Goal: Information Seeking & Learning: Check status

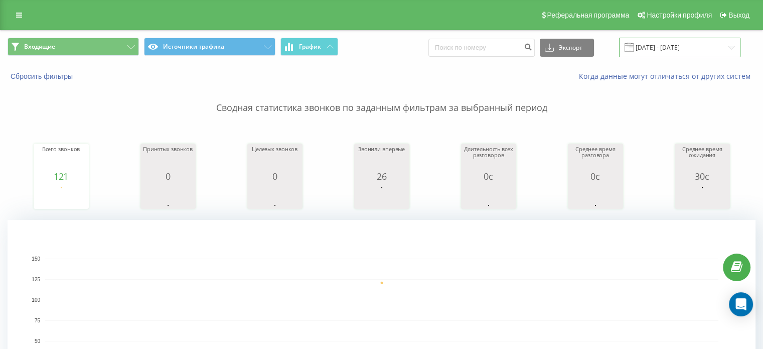
click at [647, 38] on input "[DATE] - [DATE]" at bounding box center [679, 48] width 121 height 20
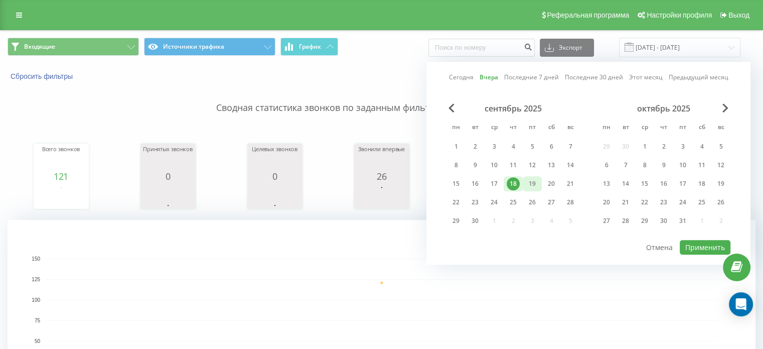
click at [526, 177] on div "19" at bounding box center [532, 183] width 13 height 13
click at [694, 241] on button "Применить" at bounding box center [705, 247] width 51 height 15
type input "[DATE] - [DATE]"
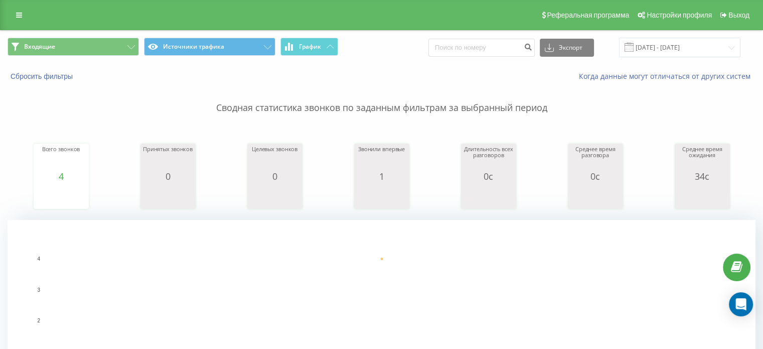
click at [99, 82] on p "Сводная статистика звонков по заданным фильтрам за выбранный период" at bounding box center [382, 97] width 748 height 33
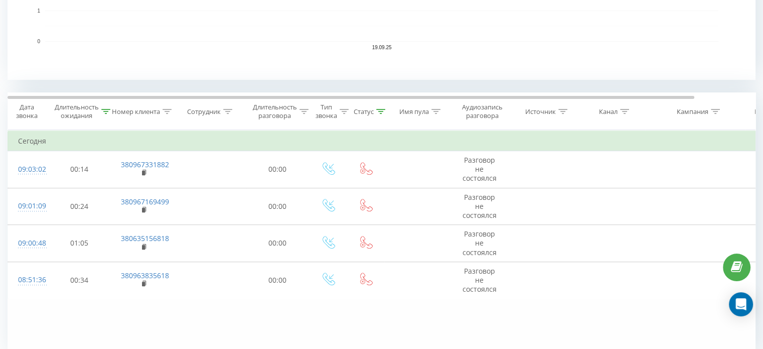
scroll to position [351, 0]
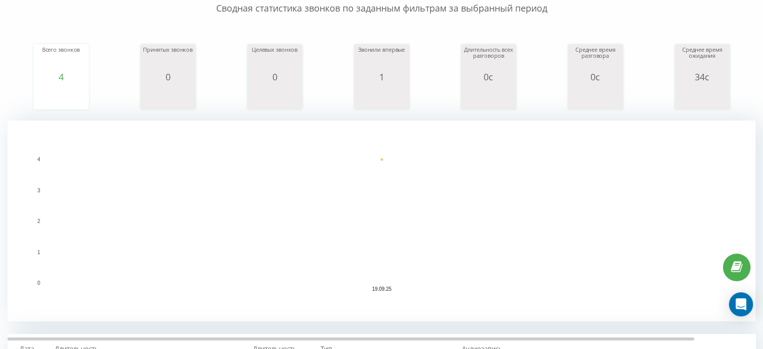
scroll to position [34, 0]
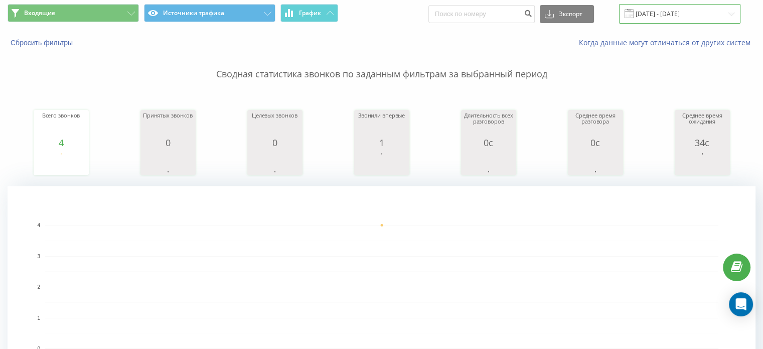
click at [673, 19] on input "[DATE] - [DATE]" at bounding box center [679, 14] width 121 height 20
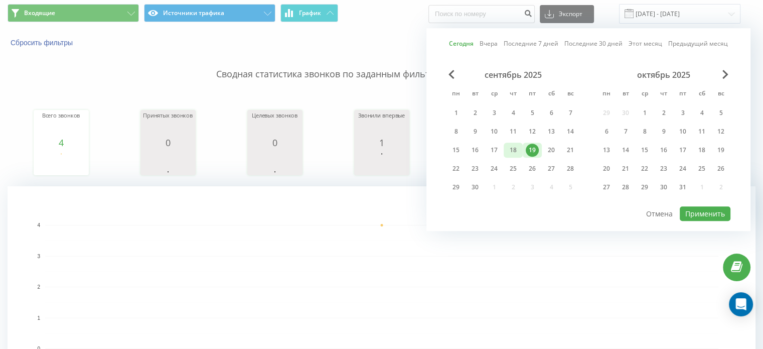
click at [510, 150] on div "18" at bounding box center [513, 150] width 13 height 13
click at [704, 212] on button "Применить" at bounding box center [705, 213] width 51 height 15
type input "[DATE] - [DATE]"
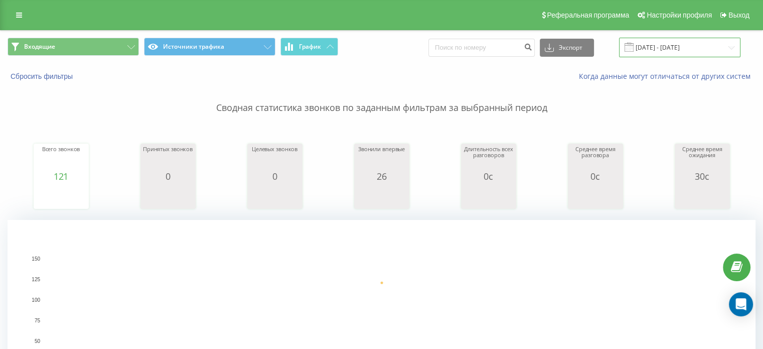
click at [664, 55] on input "[DATE] - [DATE]" at bounding box center [679, 48] width 121 height 20
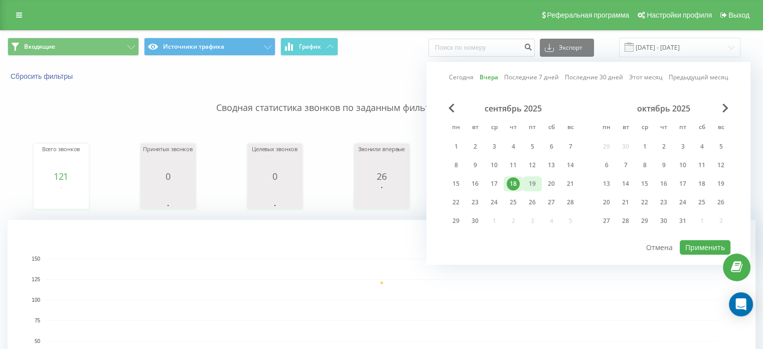
click at [536, 177] on div "19" at bounding box center [532, 183] width 13 height 13
click at [694, 241] on button "Применить" at bounding box center [705, 247] width 51 height 15
type input "[DATE] - [DATE]"
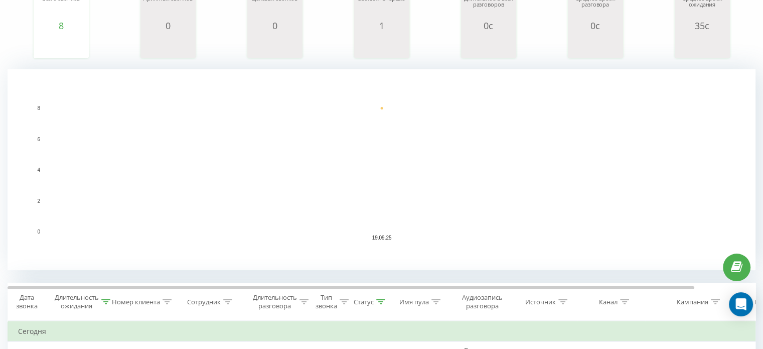
scroll to position [251, 0]
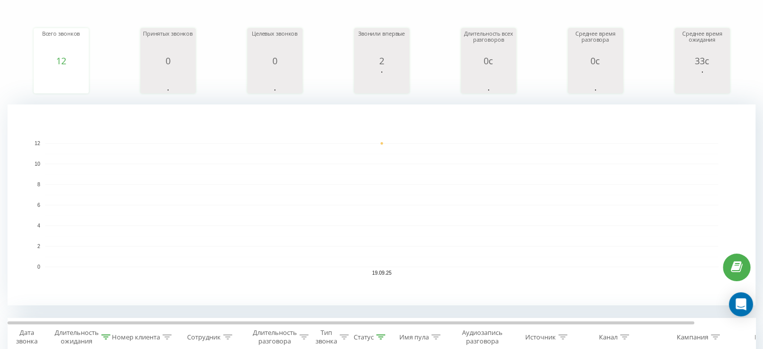
scroll to position [251, 0]
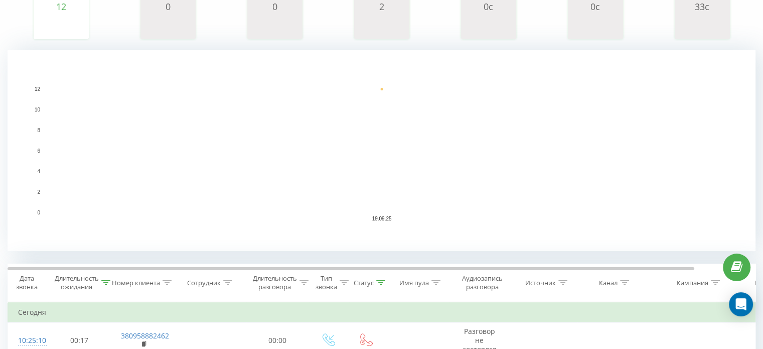
scroll to position [168, 0]
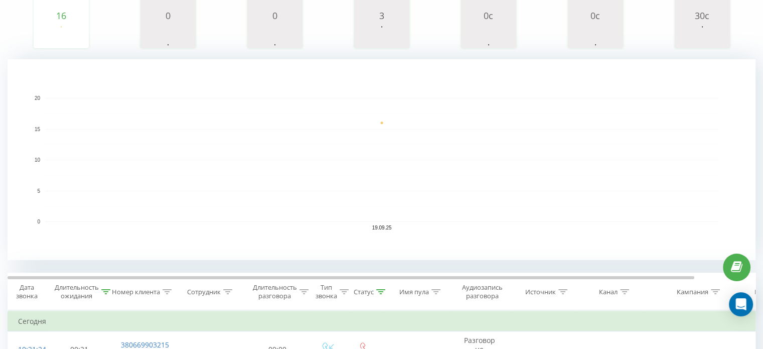
scroll to position [17, 0]
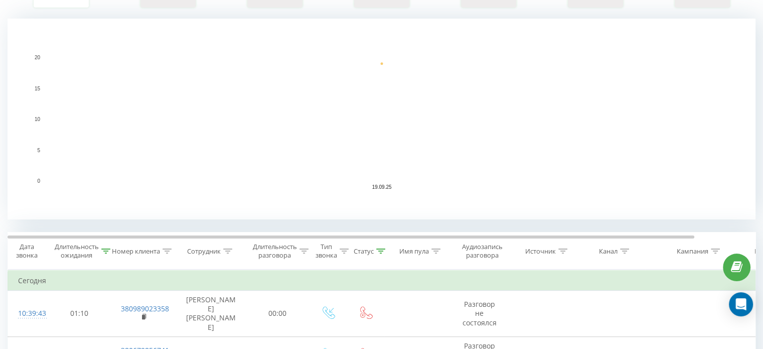
scroll to position [151, 0]
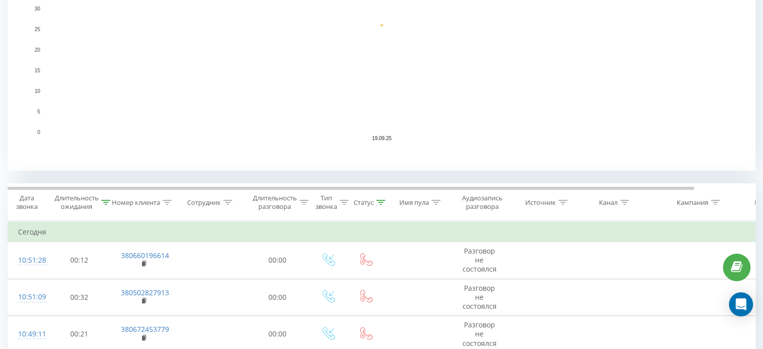
scroll to position [351, 0]
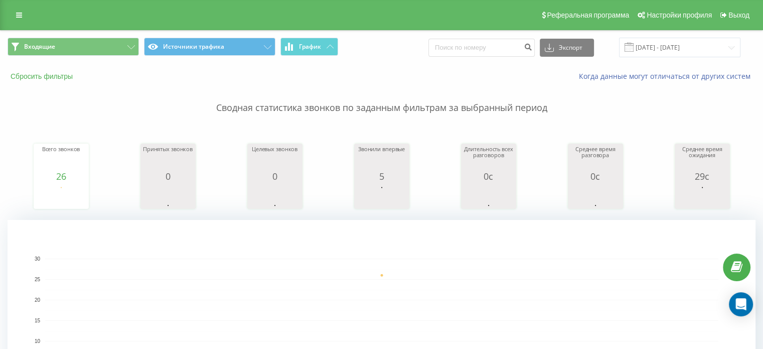
click at [38, 78] on button "Сбросить фильтры" at bounding box center [43, 76] width 70 height 9
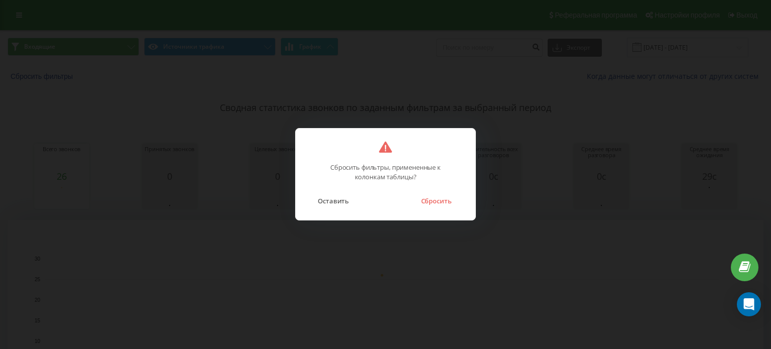
click at [319, 205] on button "Оставить" at bounding box center [333, 200] width 41 height 13
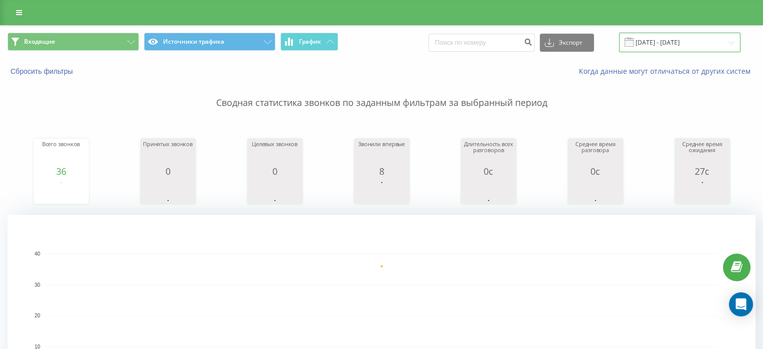
click at [651, 38] on input "19.09.2025 - 19.09.2025" at bounding box center [679, 43] width 121 height 20
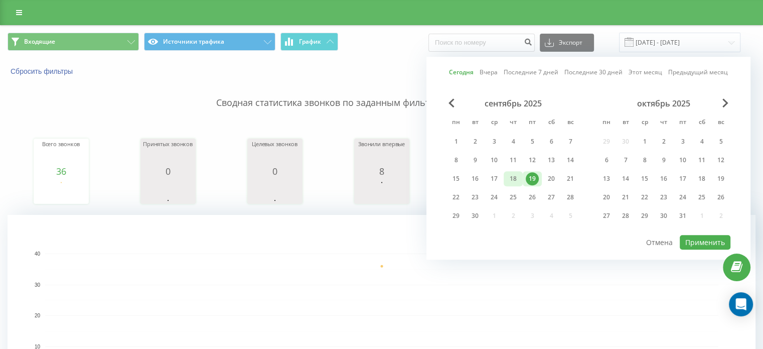
click at [510, 181] on div "18" at bounding box center [513, 178] width 13 height 13
click at [716, 238] on button "Применить" at bounding box center [705, 242] width 51 height 15
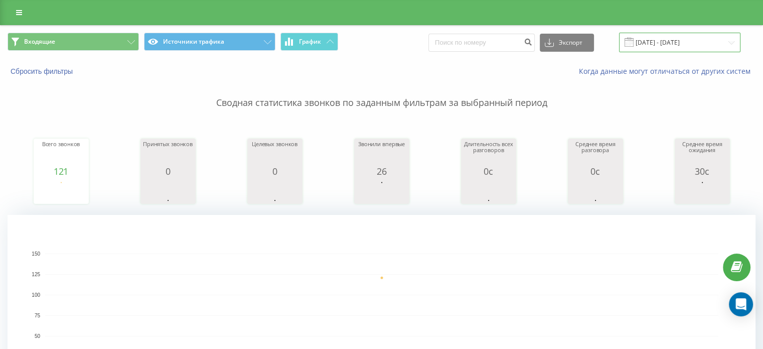
click at [670, 44] on input "18.09.2025 - 18.09.2025" at bounding box center [679, 43] width 121 height 20
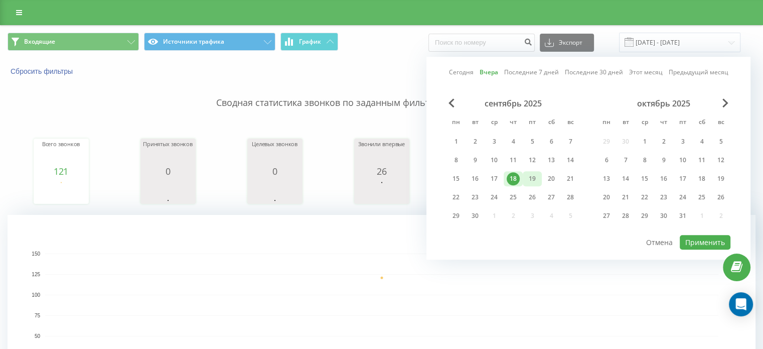
click at [536, 174] on div "19" at bounding box center [532, 178] width 13 height 13
click at [703, 240] on button "Применить" at bounding box center [705, 242] width 51 height 15
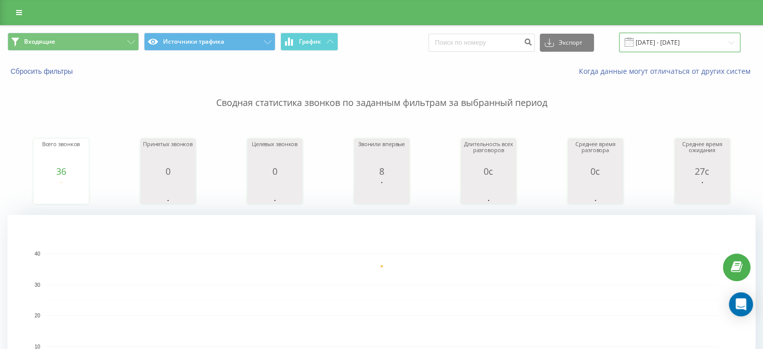
drag, startPoint x: 652, startPoint y: 38, endPoint x: 648, endPoint y: 46, distance: 9.0
click at [652, 37] on input "[DATE] - [DATE]" at bounding box center [679, 43] width 121 height 20
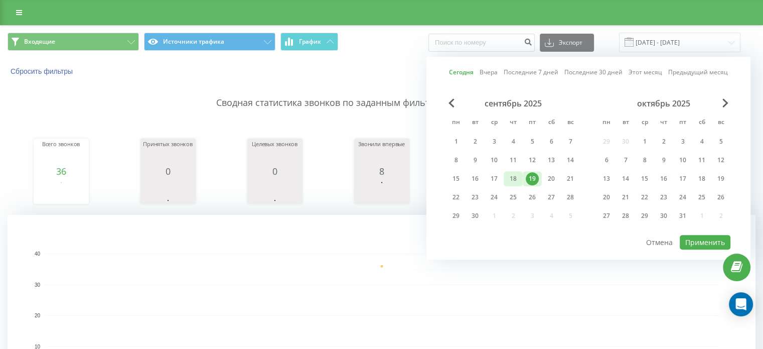
click at [516, 176] on div "18" at bounding box center [513, 178] width 13 height 13
click at [688, 235] on button "Применить" at bounding box center [705, 242] width 51 height 15
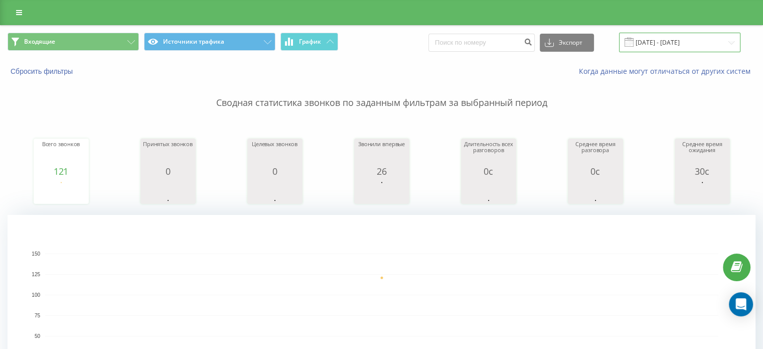
click at [658, 36] on input "18.09.2025 - 18.09.2025" at bounding box center [679, 43] width 121 height 20
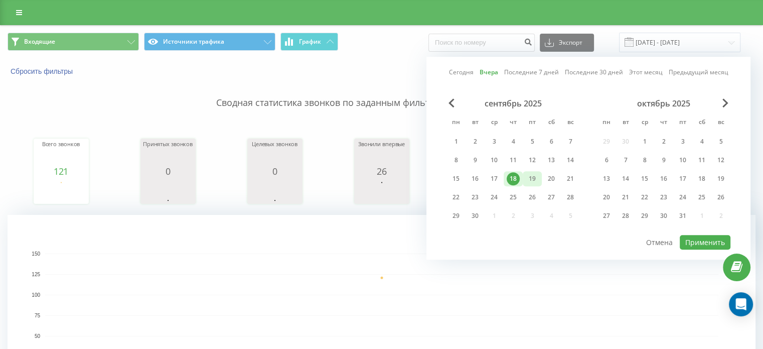
click at [533, 182] on div "19" at bounding box center [532, 178] width 13 height 13
click at [693, 238] on button "Применить" at bounding box center [705, 242] width 51 height 15
type input "[DATE] - [DATE]"
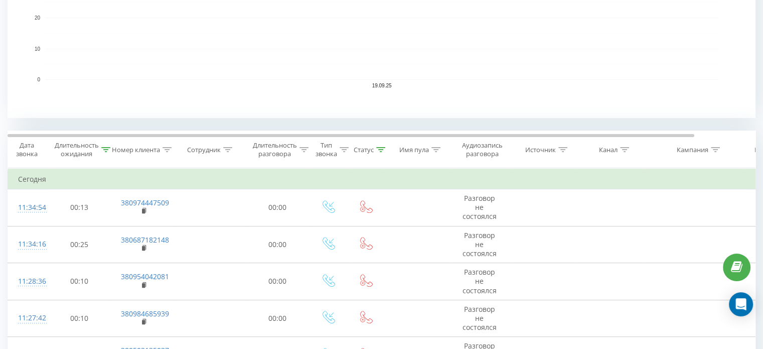
scroll to position [401, 0]
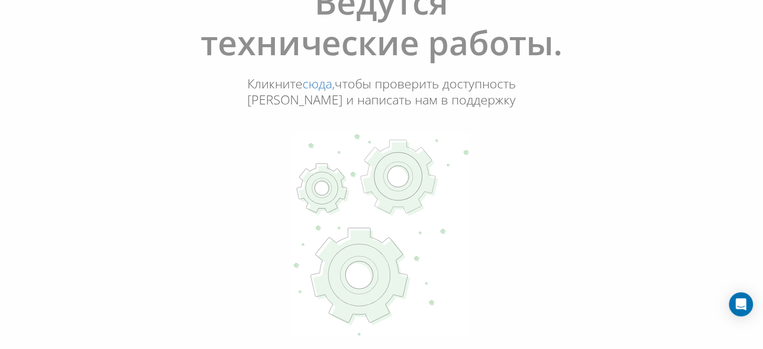
click at [0, 157] on div "Ведутся технические работы. Кликните сюда, чтобы проверить доступность Ringosta…" at bounding box center [381, 159] width 763 height 377
click at [46, 176] on div "Ведутся технические работы. Кликните сюда, чтобы проверить доступность Ringosta…" at bounding box center [381, 159] width 757 height 371
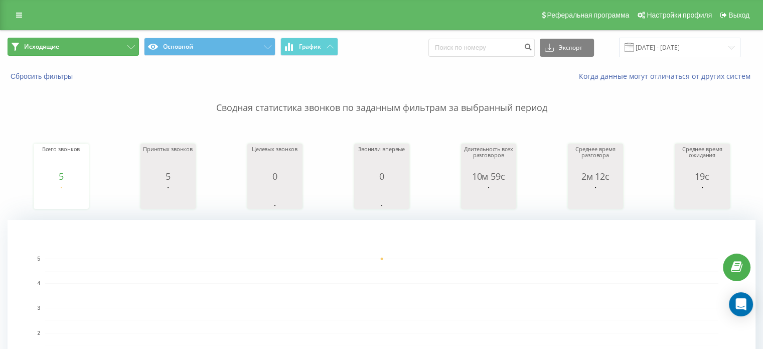
drag, startPoint x: 56, startPoint y: 45, endPoint x: 71, endPoint y: 58, distance: 20.0
click at [56, 45] on span "Исходящие" at bounding box center [41, 47] width 35 height 8
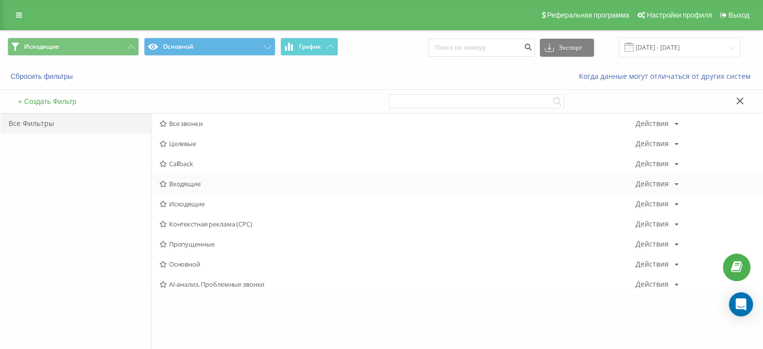
click at [199, 180] on span "Входящие" at bounding box center [398, 183] width 476 height 7
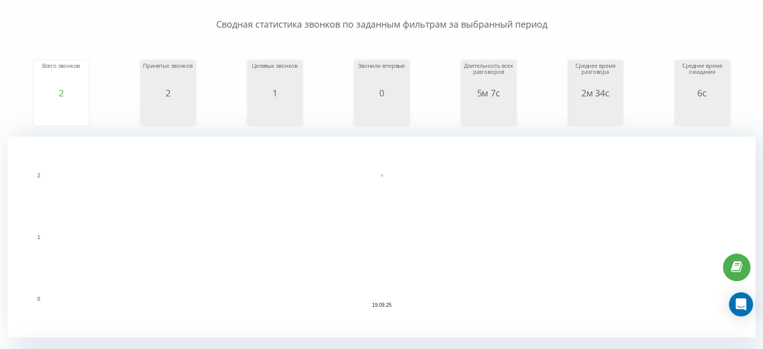
scroll to position [201, 0]
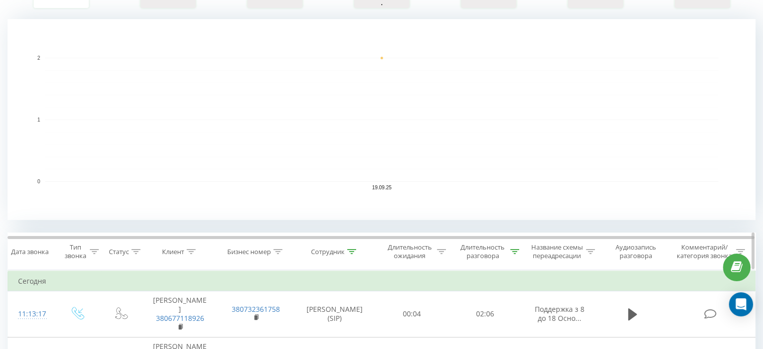
click at [353, 250] on icon at bounding box center [351, 251] width 9 height 5
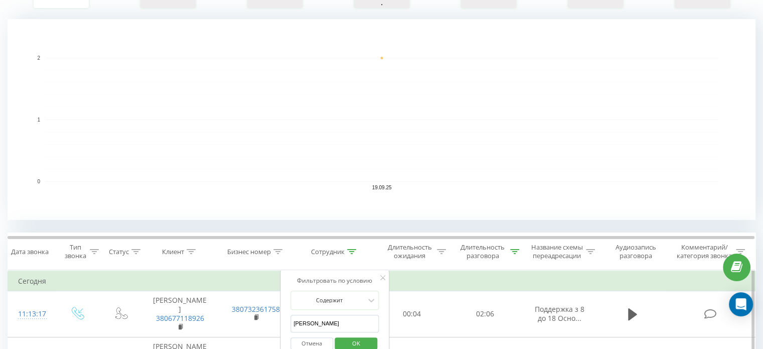
click at [313, 342] on button "Отмена" at bounding box center [312, 343] width 43 height 13
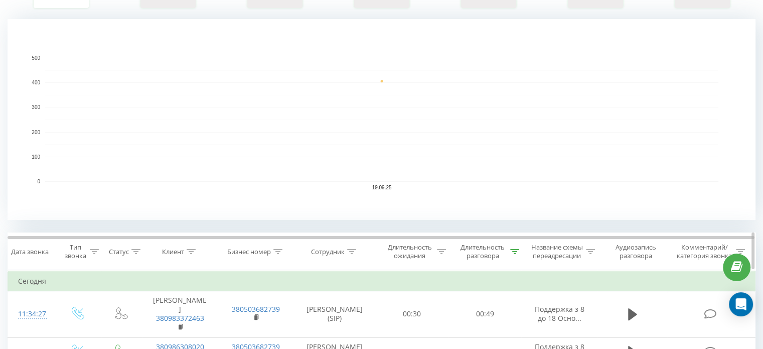
click at [516, 246] on div "Длительность разговора" at bounding box center [489, 251] width 62 height 17
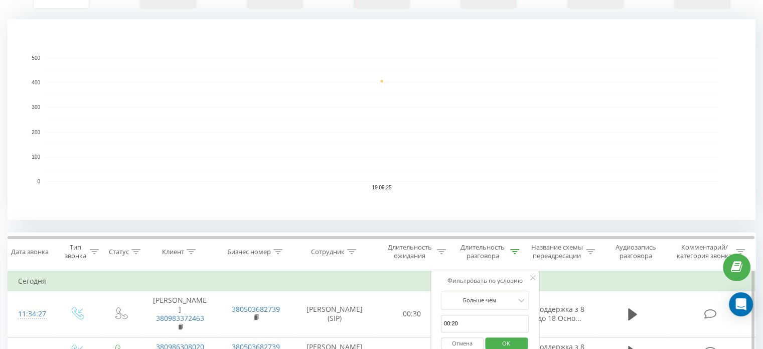
click at [468, 337] on button "Отмена" at bounding box center [462, 343] width 43 height 13
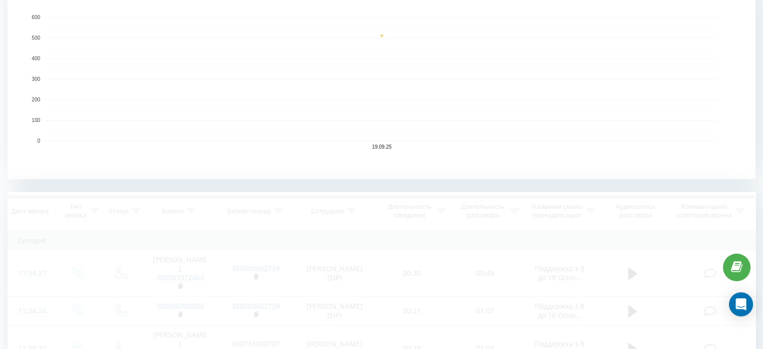
scroll to position [295, 0]
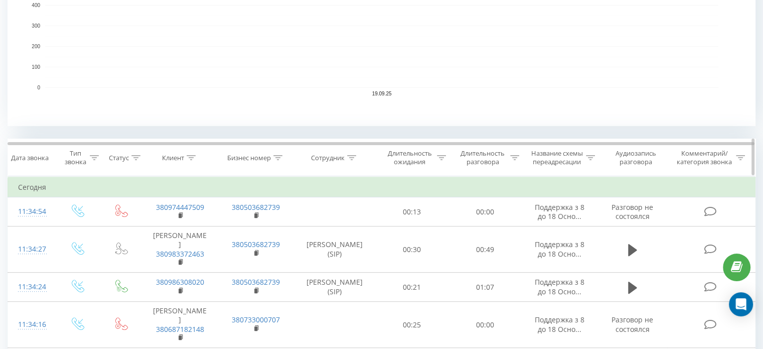
click at [136, 155] on icon at bounding box center [135, 157] width 9 height 5
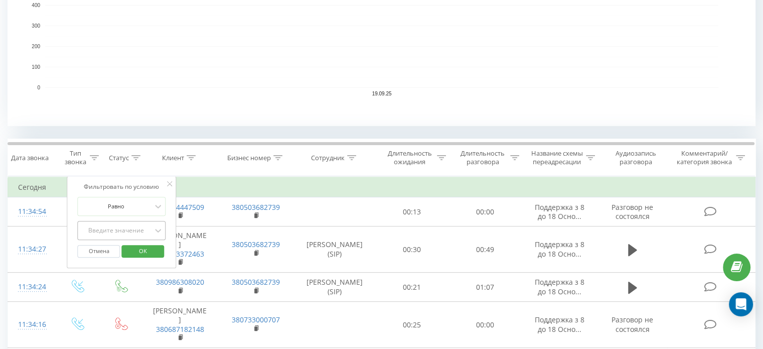
click at [122, 224] on div "Введите значение" at bounding box center [122, 230] width 88 height 19
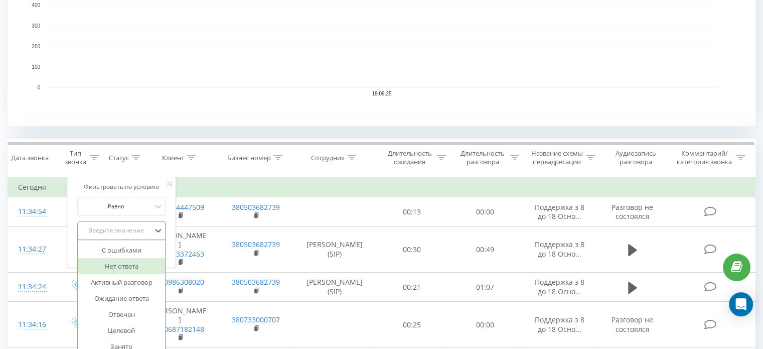
scroll to position [336, 0]
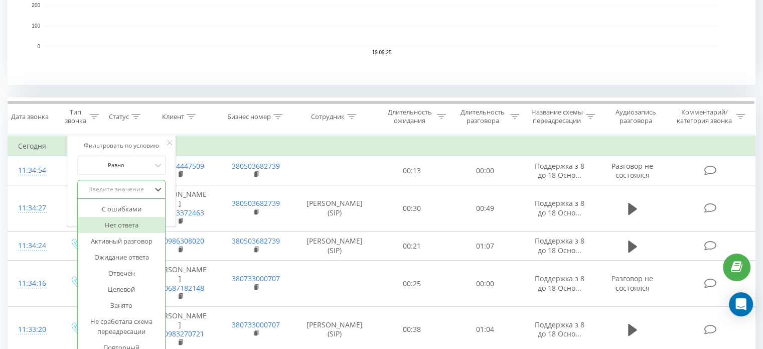
click at [120, 226] on div "Нет ответа" at bounding box center [121, 225] width 87 height 16
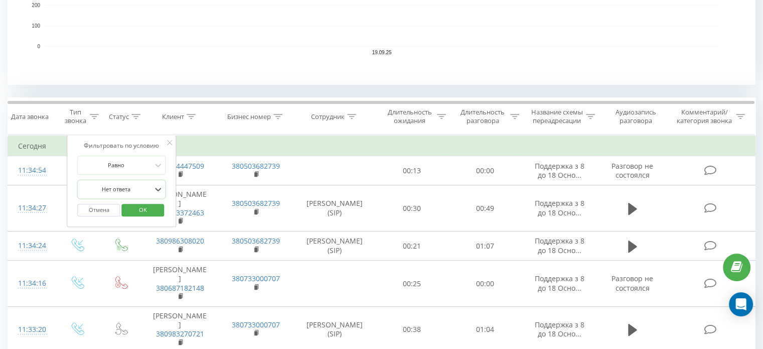
click at [145, 205] on span "OK" at bounding box center [143, 210] width 28 height 16
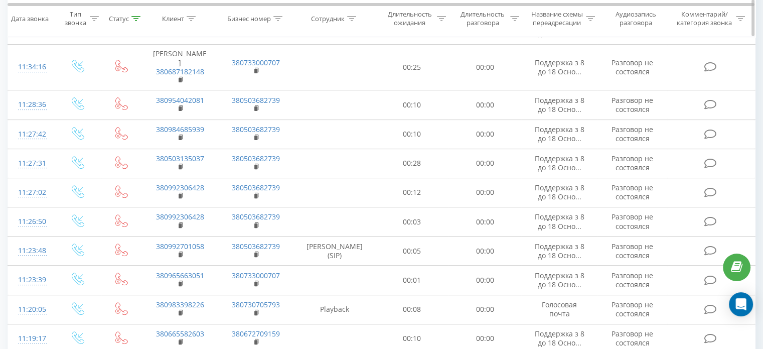
click at [444, 18] on icon at bounding box center [441, 18] width 9 height 5
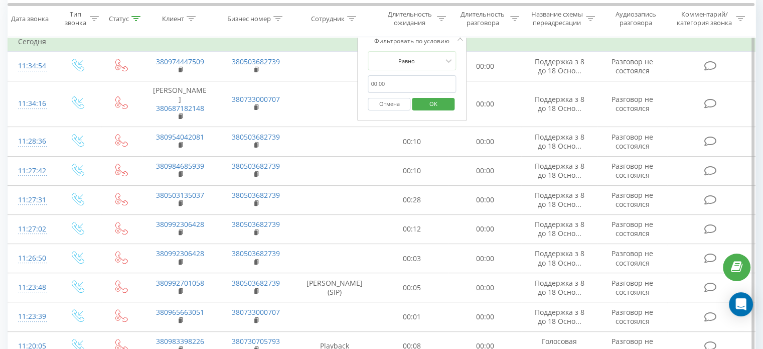
scroll to position [286, 0]
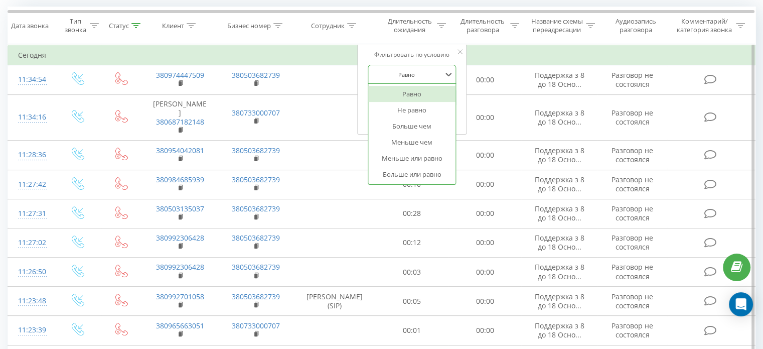
click at [399, 80] on div "Равно" at bounding box center [406, 74] width 73 height 15
click at [415, 127] on div "Больше чем" at bounding box center [412, 126] width 87 height 16
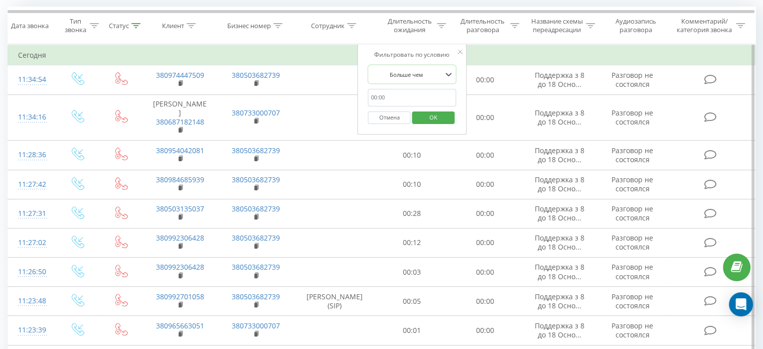
click at [411, 92] on input "text" at bounding box center [412, 98] width 88 height 18
type input "00:08"
click at [434, 118] on span "OK" at bounding box center [434, 117] width 28 height 16
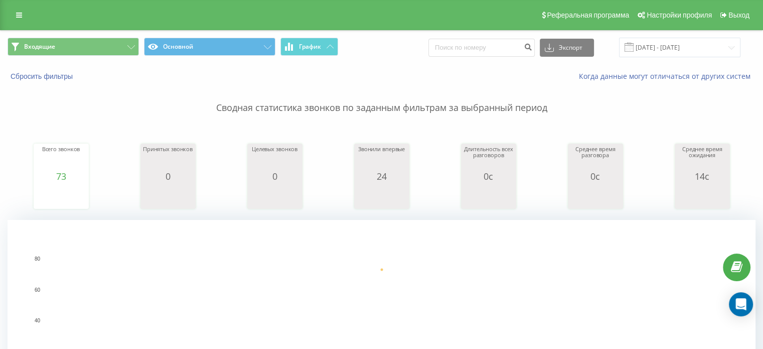
scroll to position [205, 0]
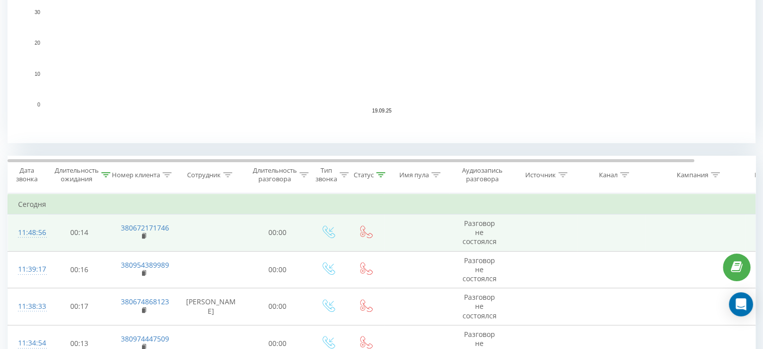
scroll to position [301, 0]
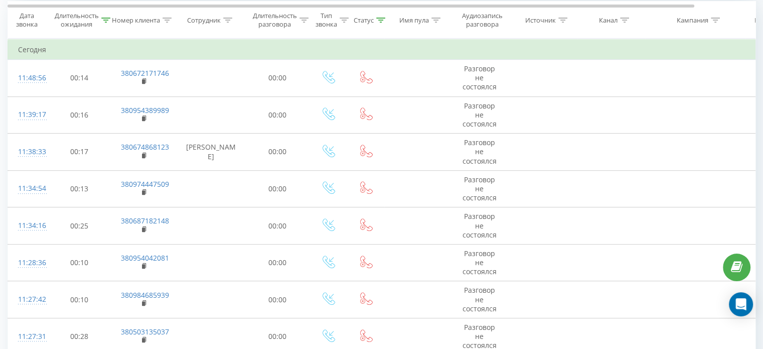
scroll to position [452, 0]
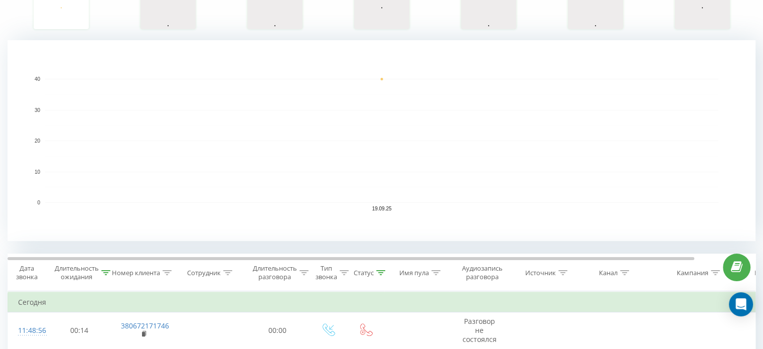
scroll to position [50, 0]
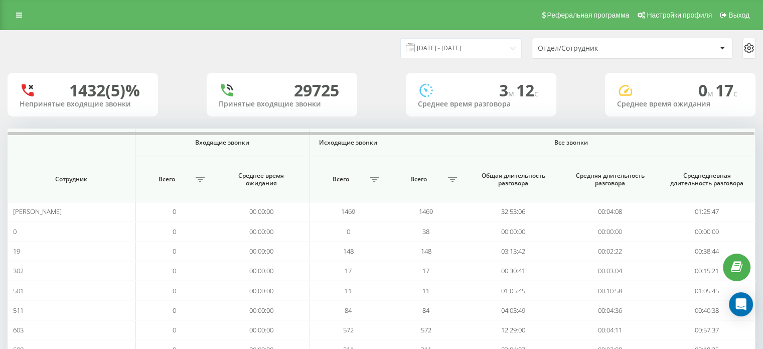
click at [570, 53] on div "Отдел/Сотрудник" at bounding box center [632, 48] width 200 height 20
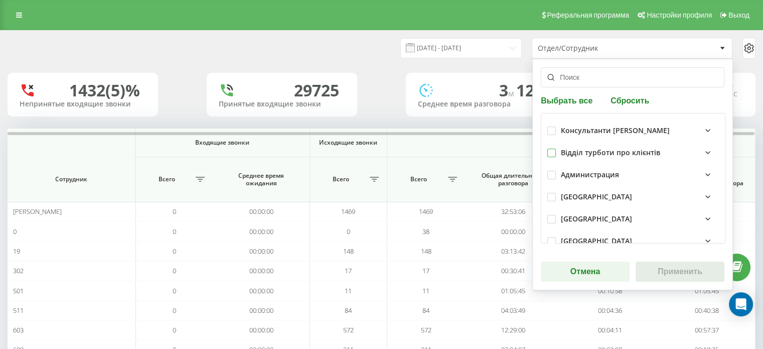
click at [547, 149] on label at bounding box center [551, 149] width 9 height 0
checkbox input "true"
click at [646, 266] on button "Применить" at bounding box center [680, 271] width 89 height 20
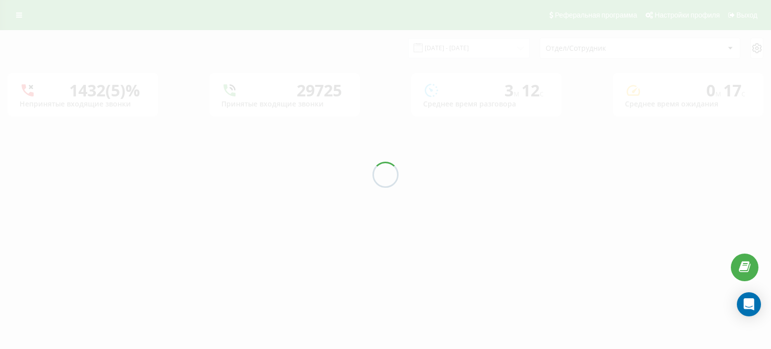
click at [426, 46] on div at bounding box center [385, 174] width 771 height 349
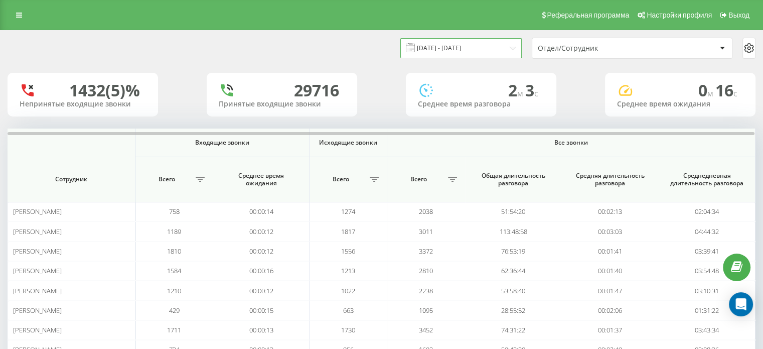
click at [441, 43] on input "[DATE] - [DATE]" at bounding box center [460, 48] width 121 height 20
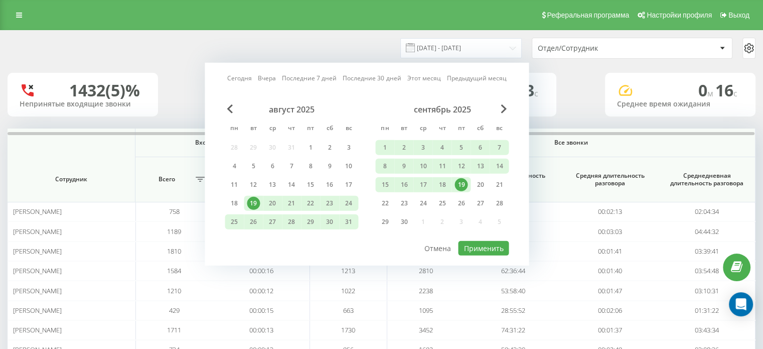
click at [460, 182] on div "19" at bounding box center [461, 184] width 13 height 13
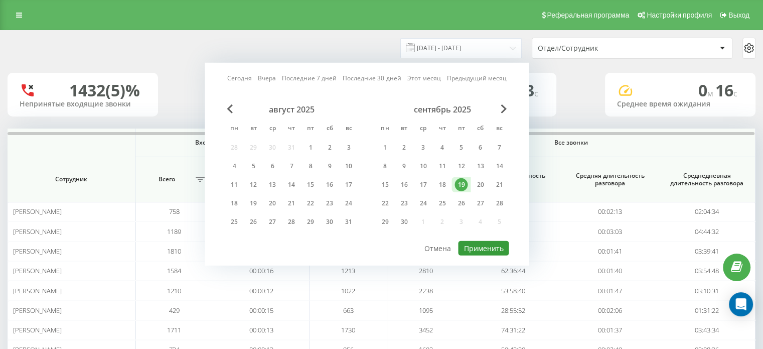
click at [496, 250] on button "Применить" at bounding box center [483, 248] width 51 height 15
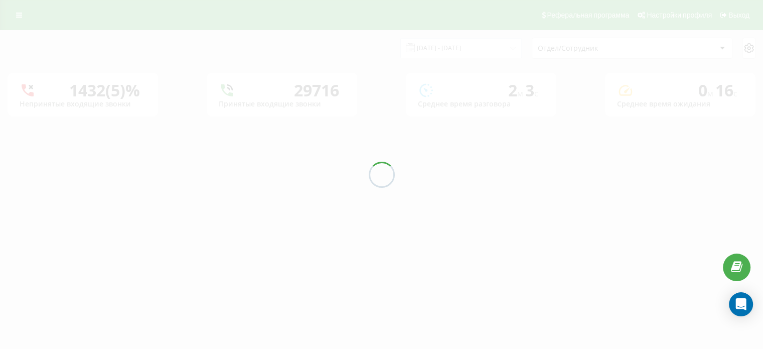
type input "[DATE] - [DATE]"
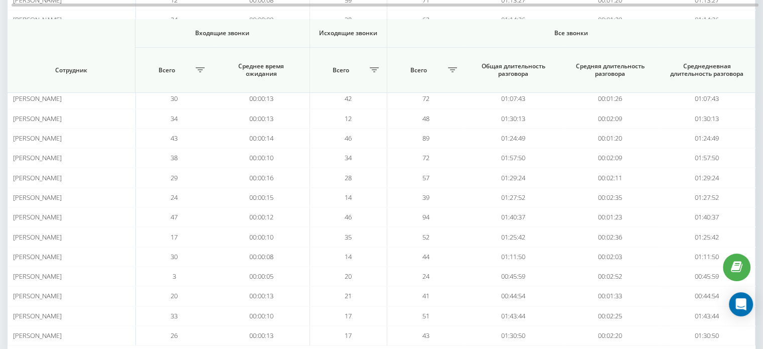
scroll to position [293, 0]
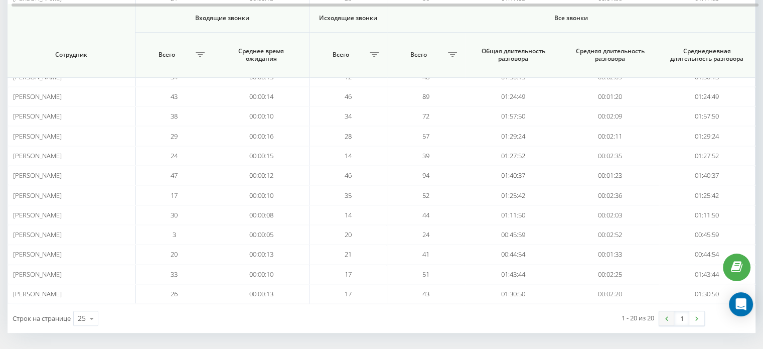
click at [661, 311] on link at bounding box center [666, 318] width 15 height 14
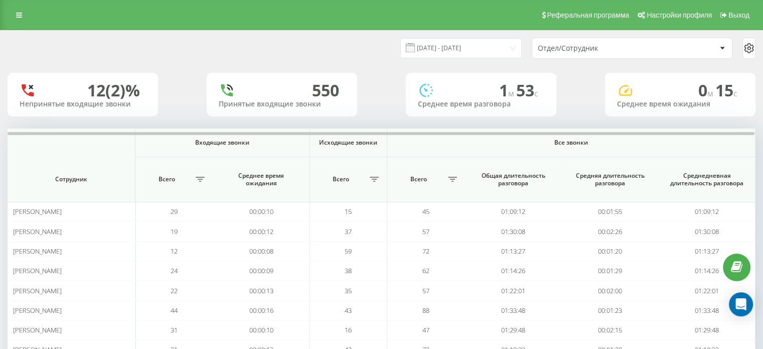
scroll to position [293, 0]
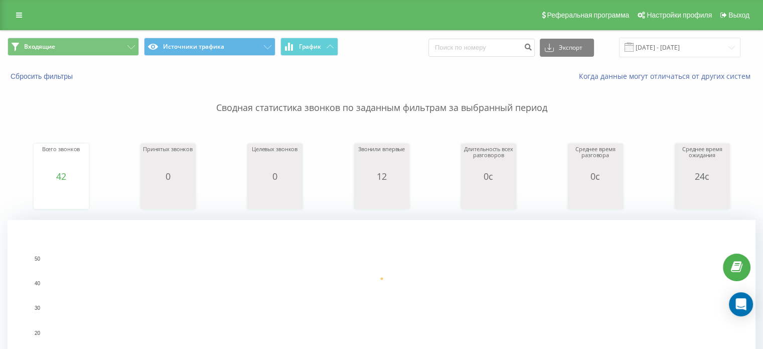
click at [94, 129] on div "Всего звонков 42 date totalCalls [DATE] [PHONE_NUMBER][DATE] Принятых звонков 0…" at bounding box center [382, 166] width 748 height 86
